Goal: Transaction & Acquisition: Subscribe to service/newsletter

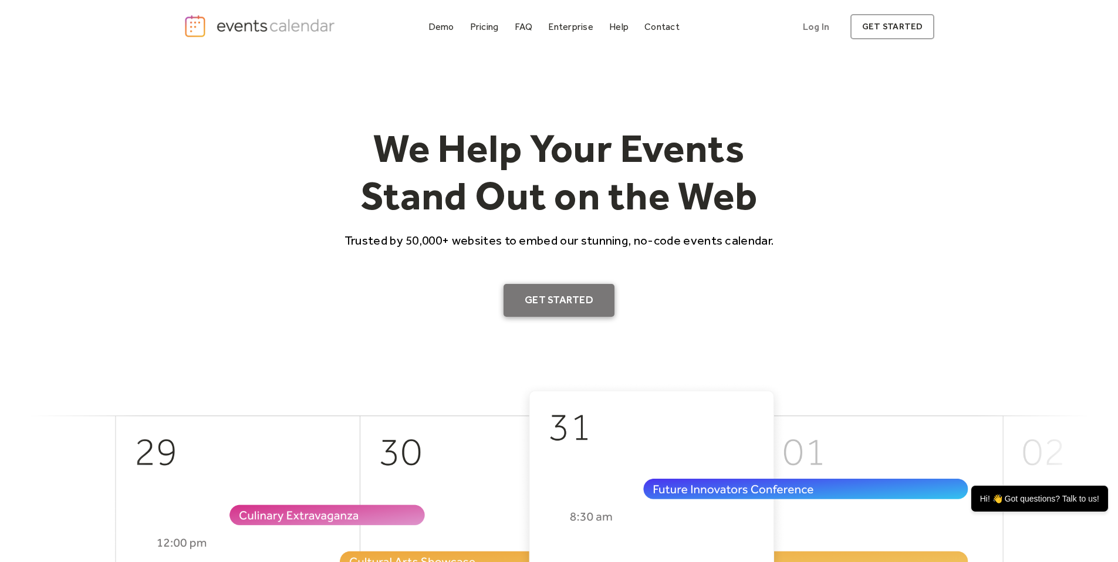
click at [589, 293] on link "Get Started" at bounding box center [559, 300] width 111 height 33
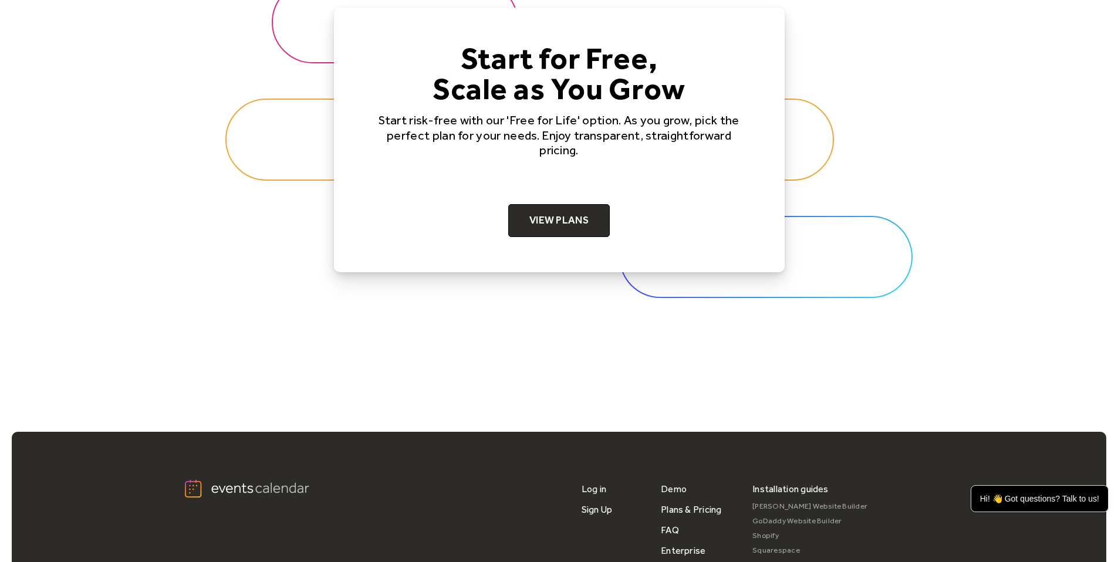
scroll to position [3730, 0]
click at [558, 222] on link "View Plans" at bounding box center [559, 220] width 102 height 33
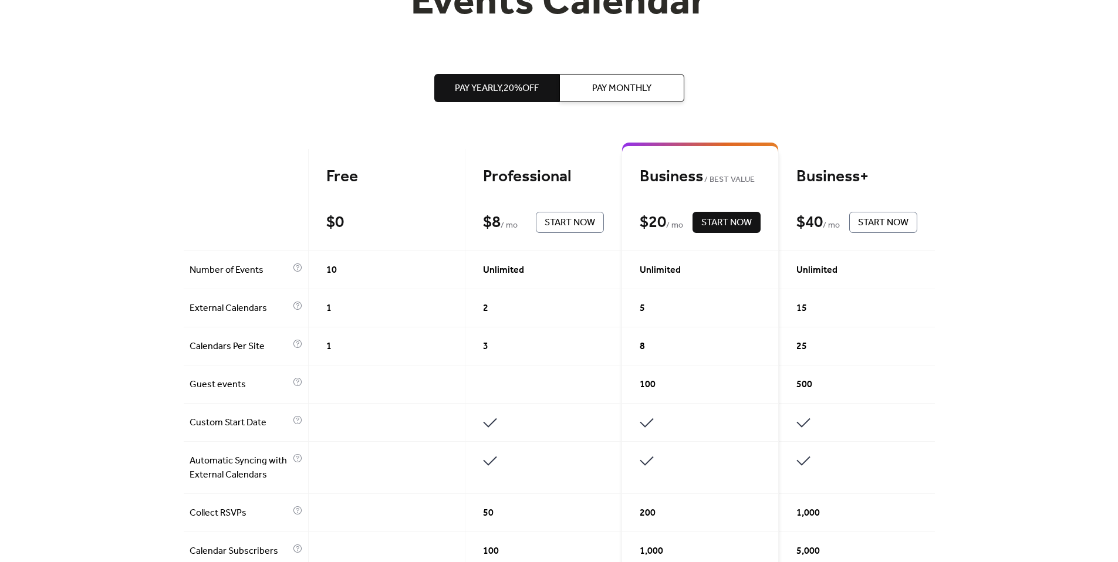
scroll to position [196, 0]
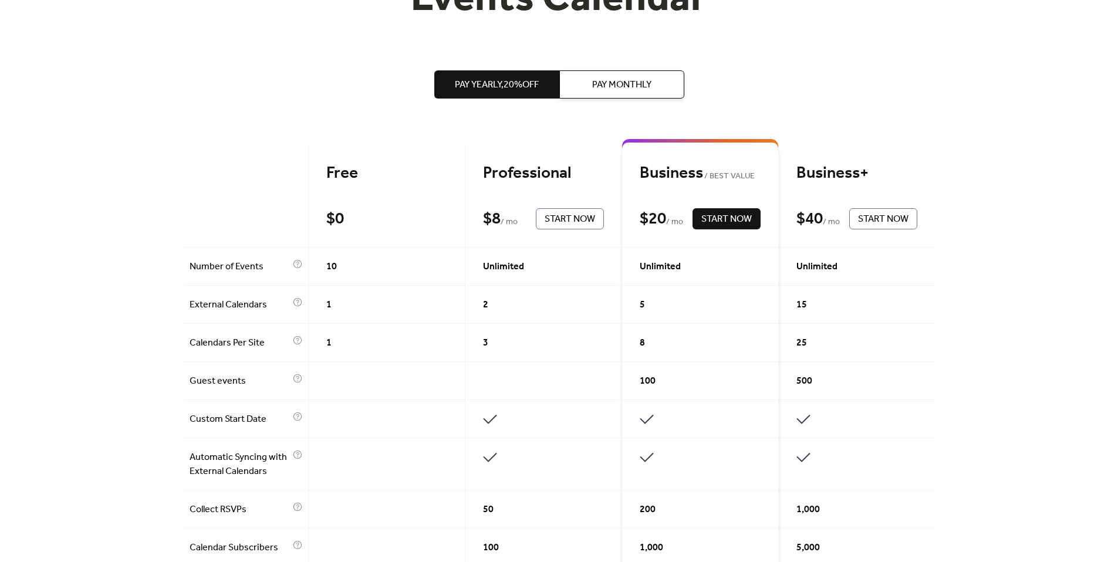
click at [260, 183] on div at bounding box center [246, 197] width 125 height 102
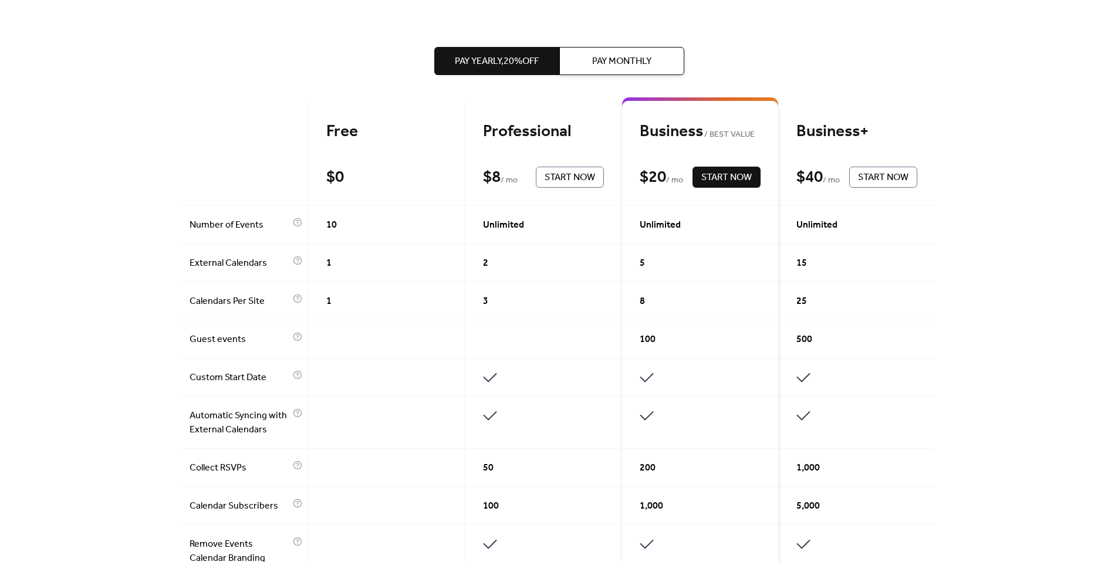
scroll to position [0, 0]
